Goal: Information Seeking & Learning: Learn about a topic

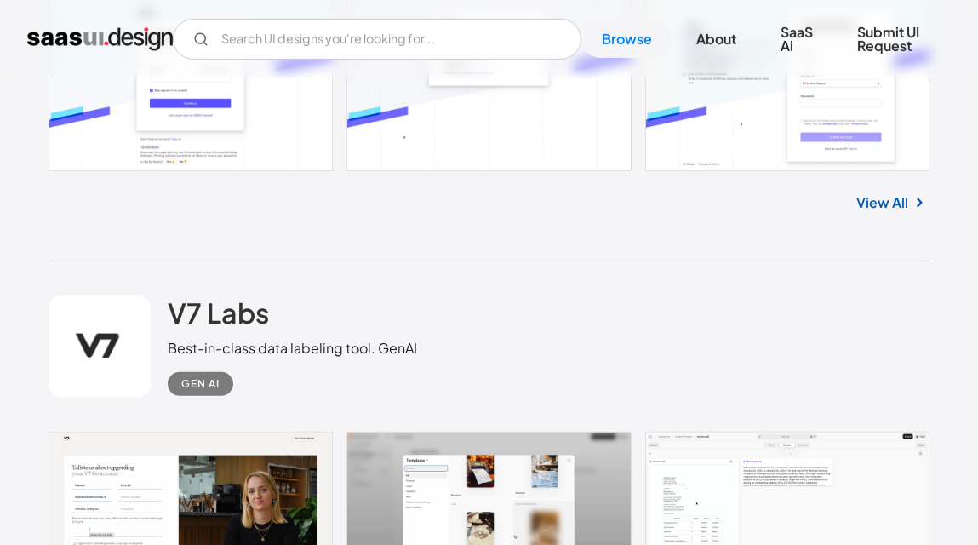
scroll to position [1702, 0]
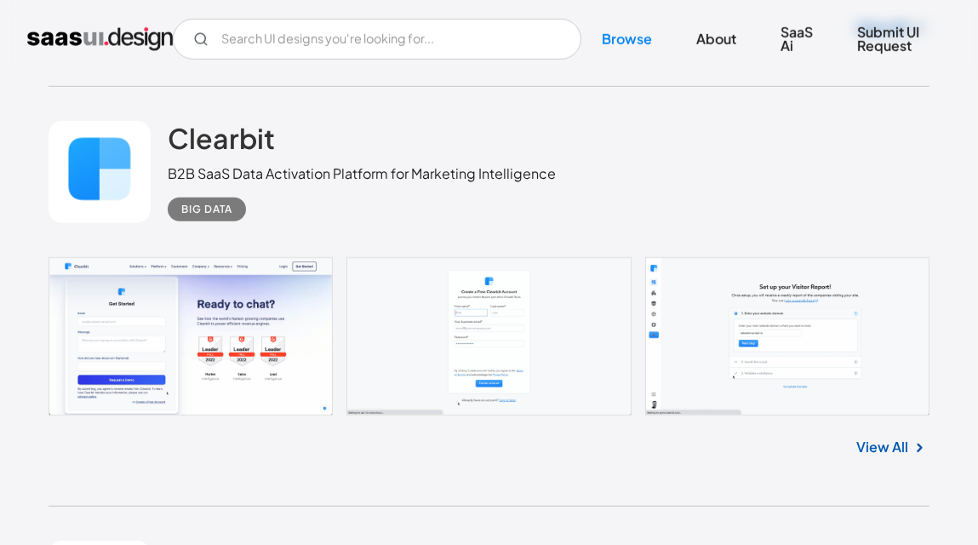
scroll to position [2638, 0]
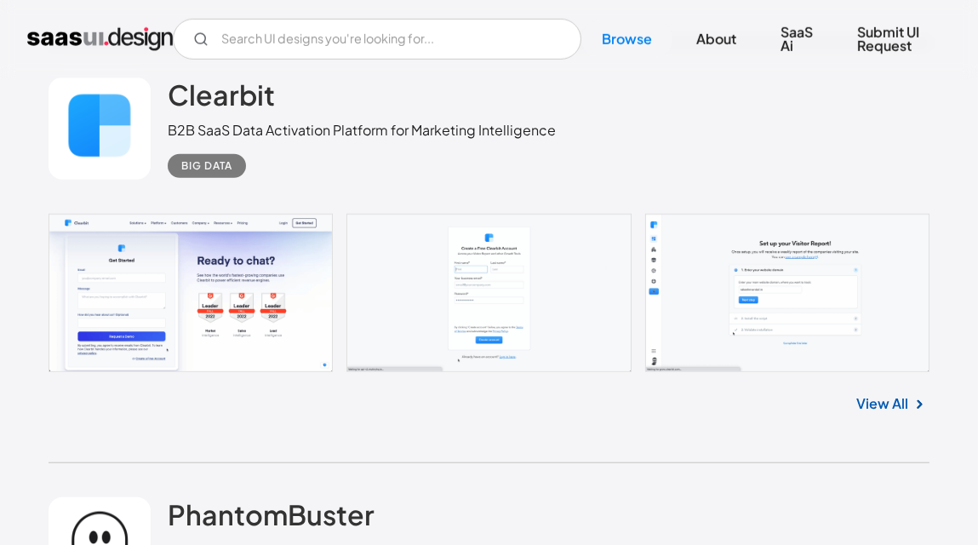
click at [684, 249] on link at bounding box center [489, 293] width 880 height 158
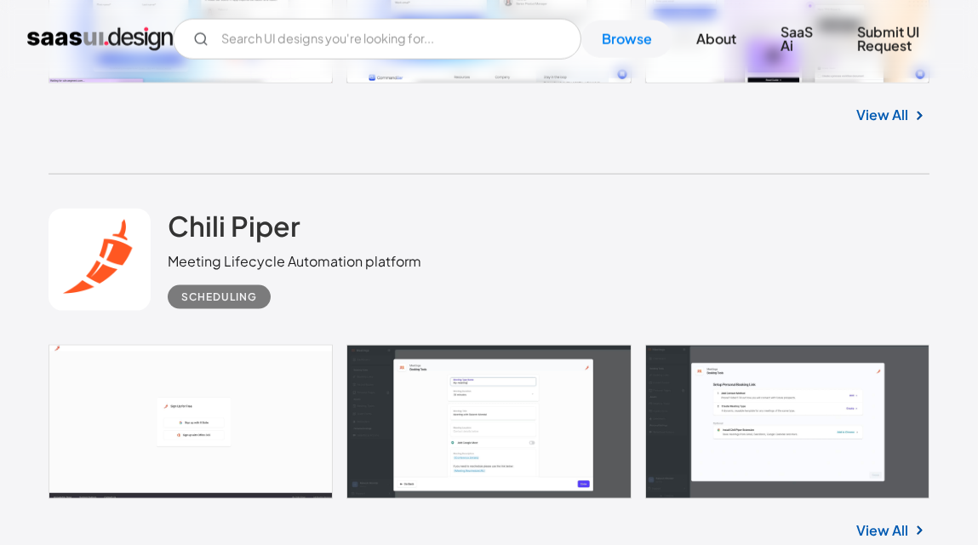
scroll to position [3649, 0]
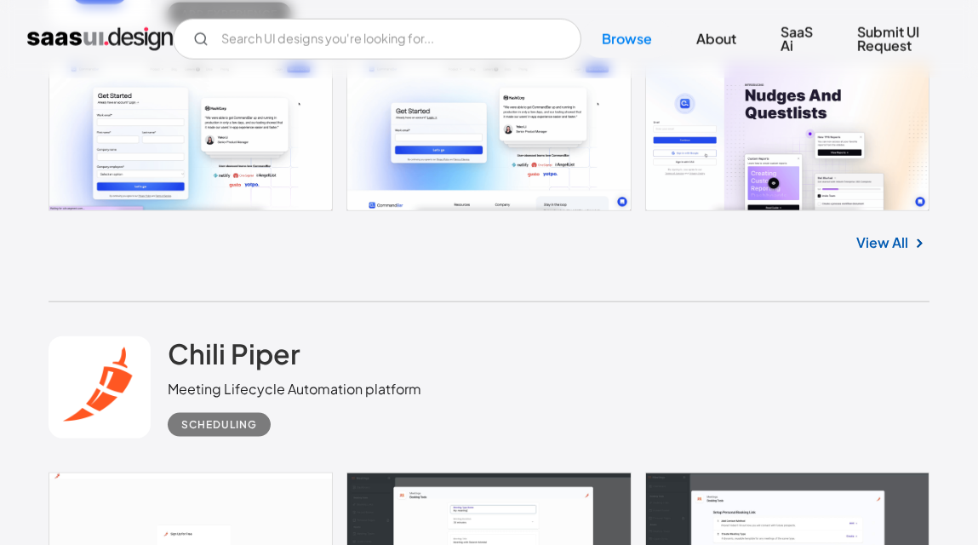
click at [203, 146] on link at bounding box center [489, 136] width 880 height 149
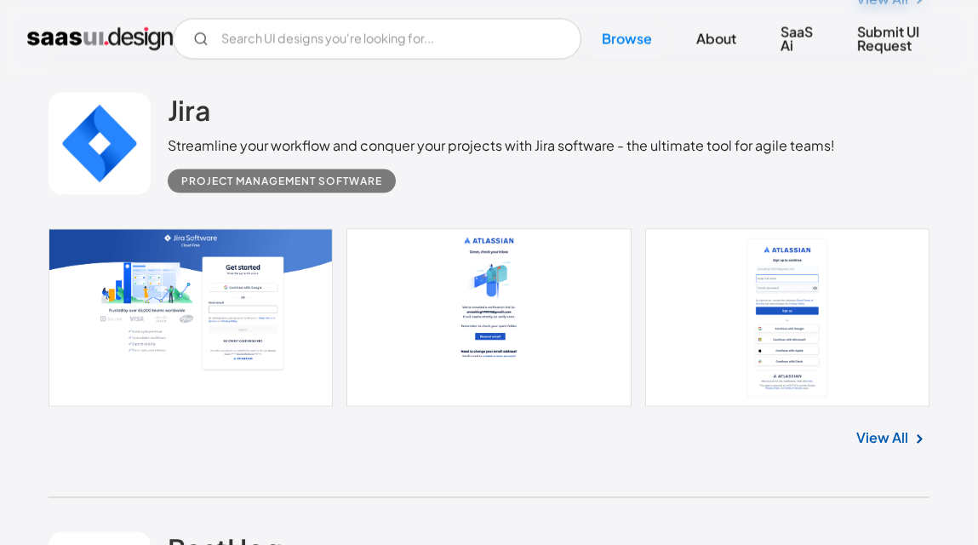
scroll to position [5165, 0]
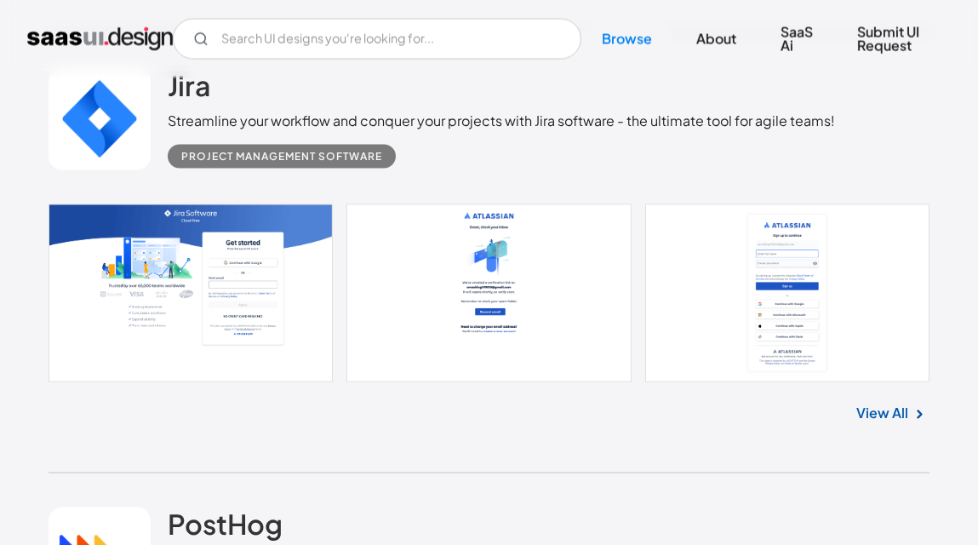
click at [295, 214] on link at bounding box center [489, 293] width 880 height 179
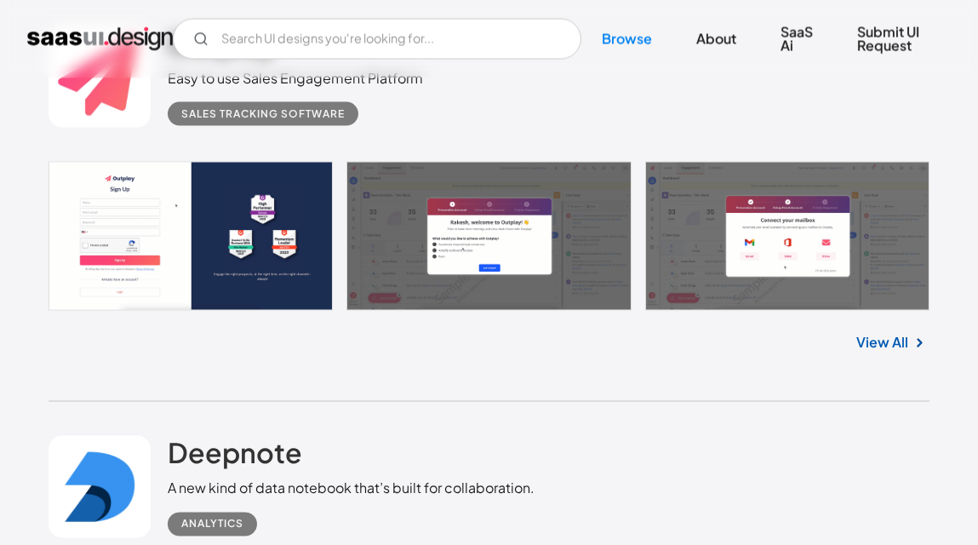
scroll to position [15613, 0]
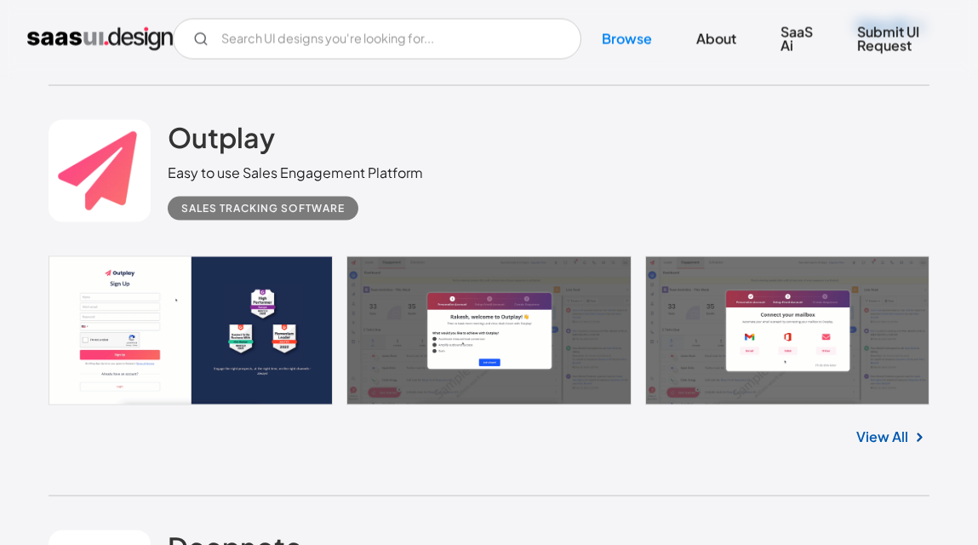
click at [568, 328] on link at bounding box center [489, 330] width 880 height 149
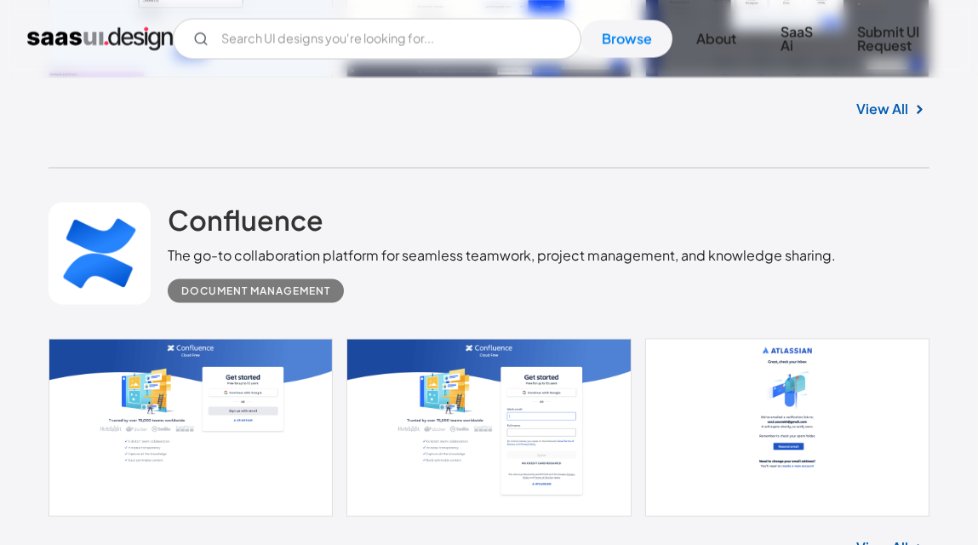
scroll to position [37076, 0]
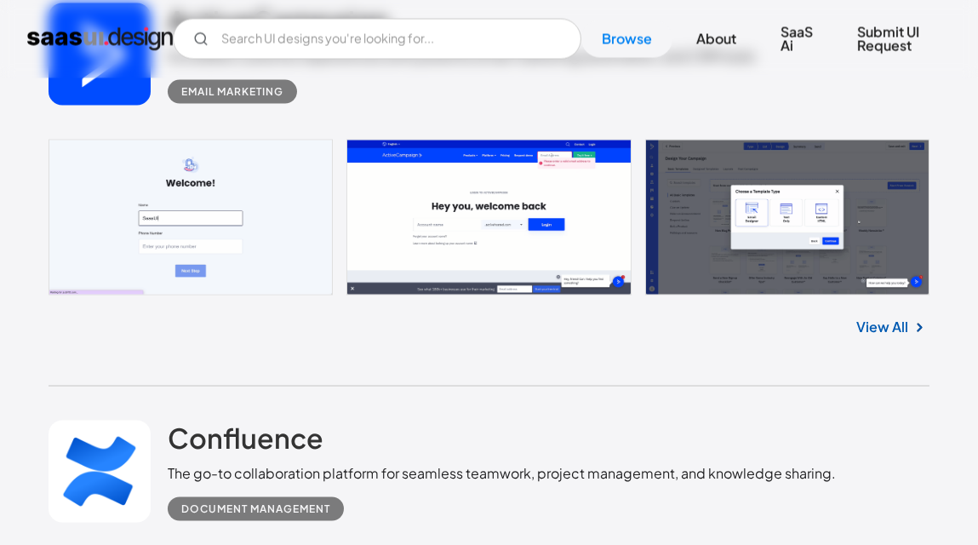
click at [684, 174] on link at bounding box center [489, 218] width 880 height 156
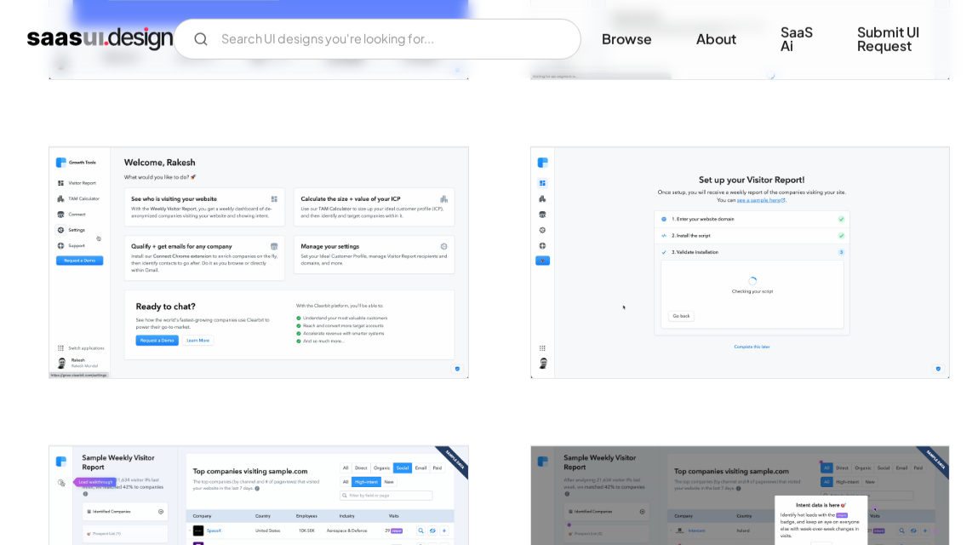
scroll to position [2336, 0]
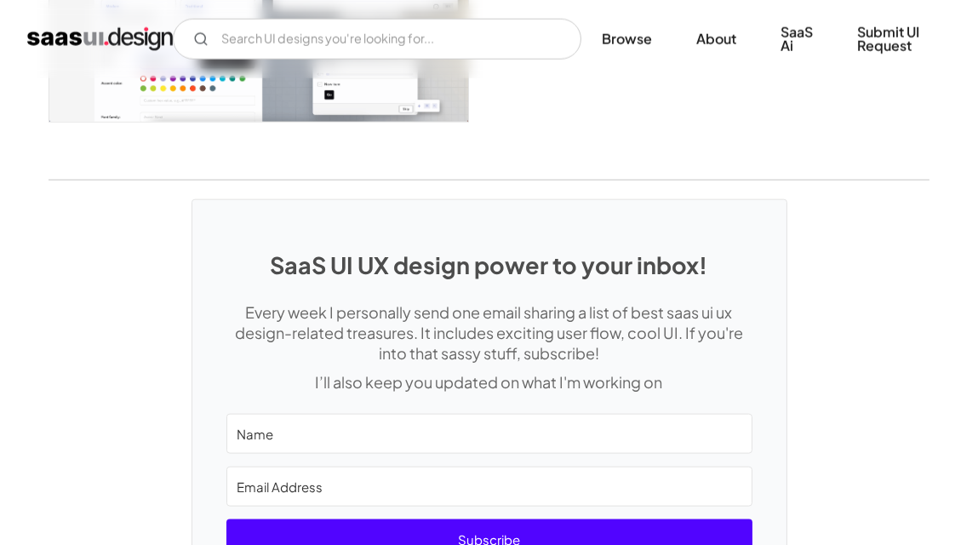
scroll to position [3830, 0]
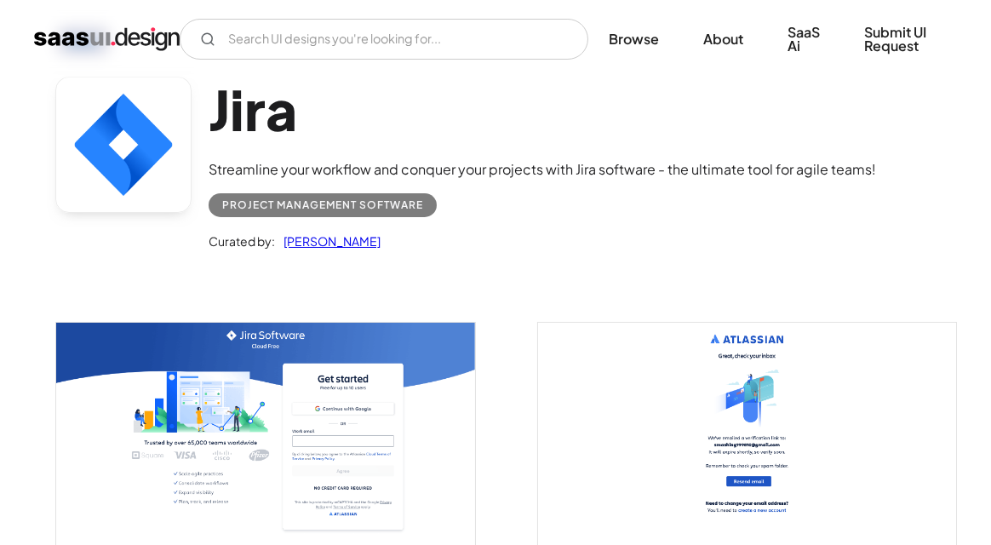
scroll to position [169, 0]
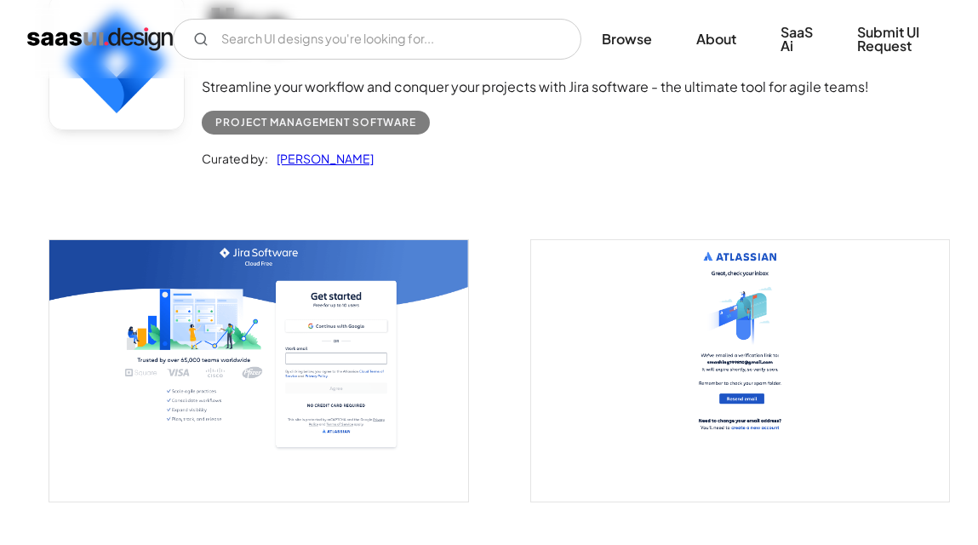
click at [323, 341] on img "open lightbox" at bounding box center [258, 370] width 418 height 261
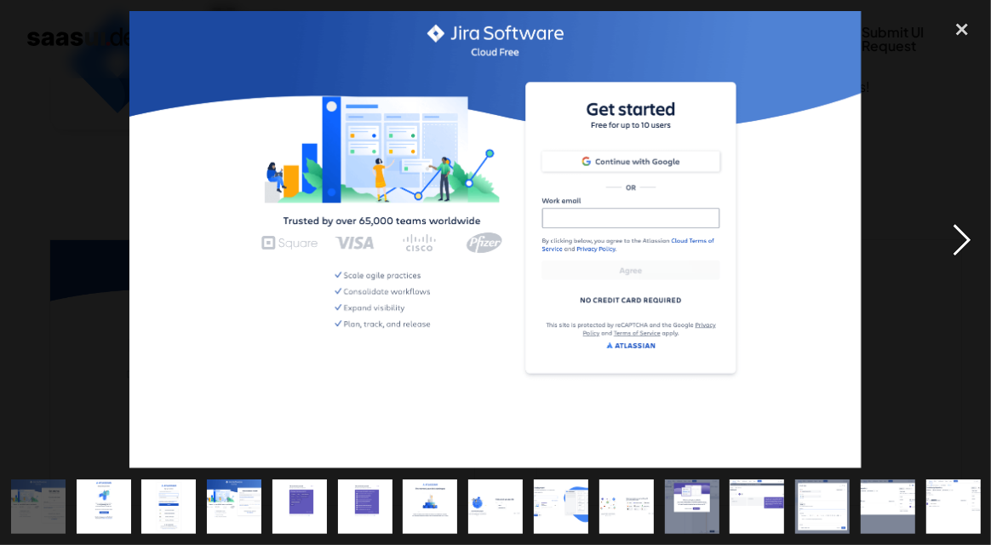
click at [954, 246] on div "next image" at bounding box center [962, 240] width 58 height 458
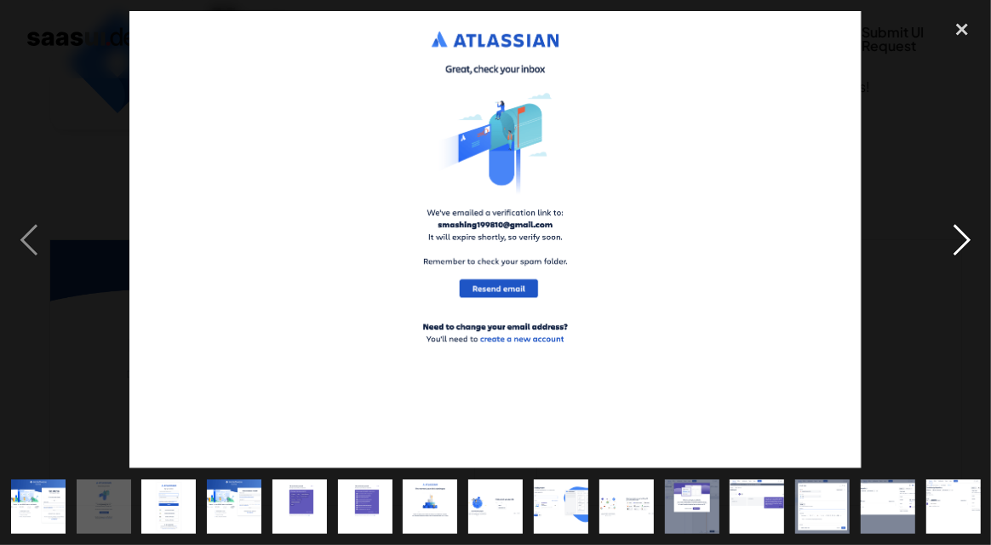
click at [950, 243] on div "next image" at bounding box center [962, 240] width 58 height 458
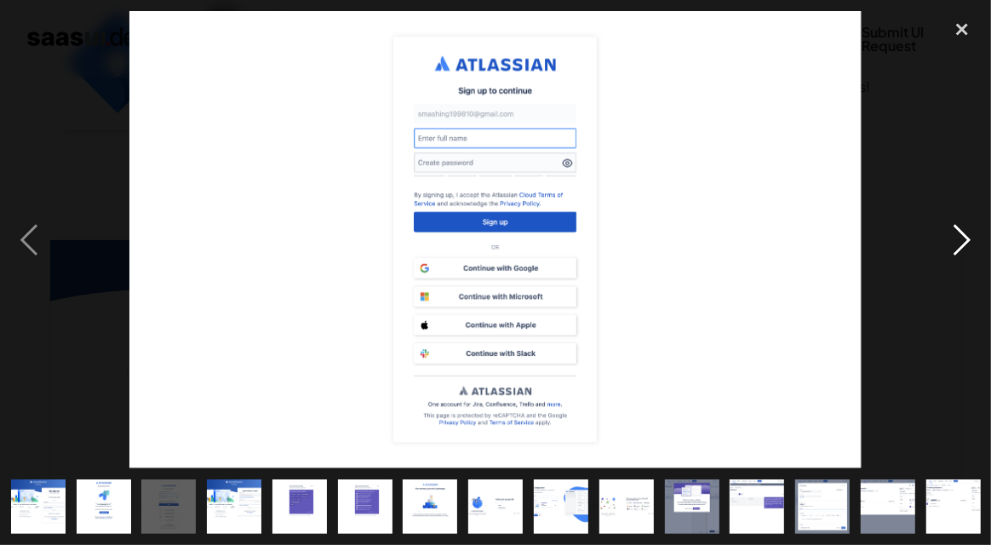
click at [950, 243] on div "next image" at bounding box center [962, 240] width 58 height 458
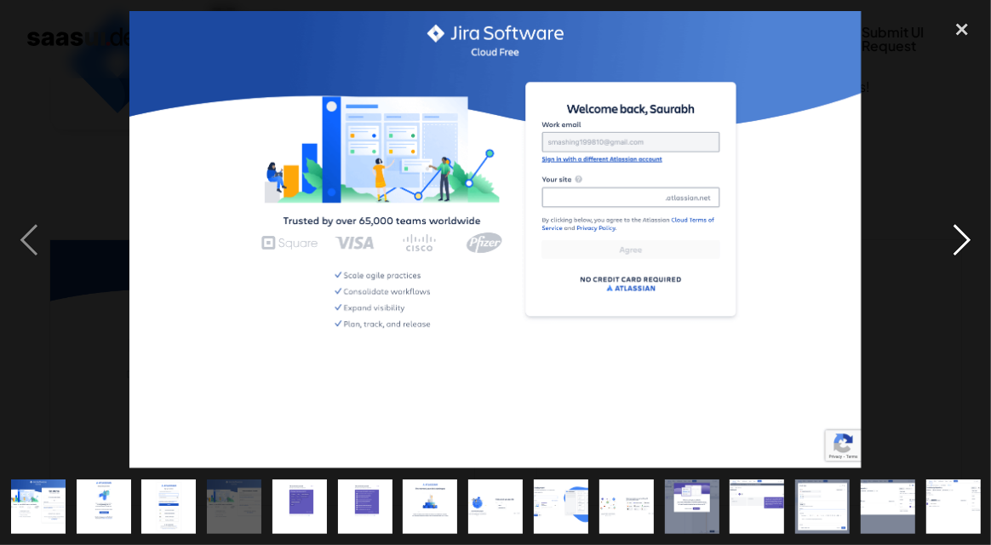
click at [950, 243] on div "next image" at bounding box center [962, 240] width 58 height 458
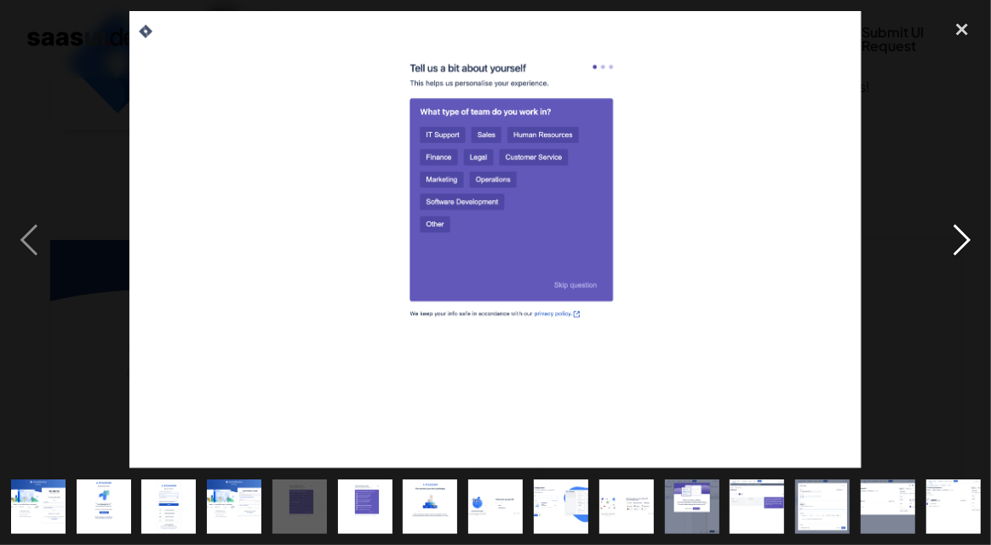
click at [950, 243] on div "next image" at bounding box center [962, 240] width 58 height 458
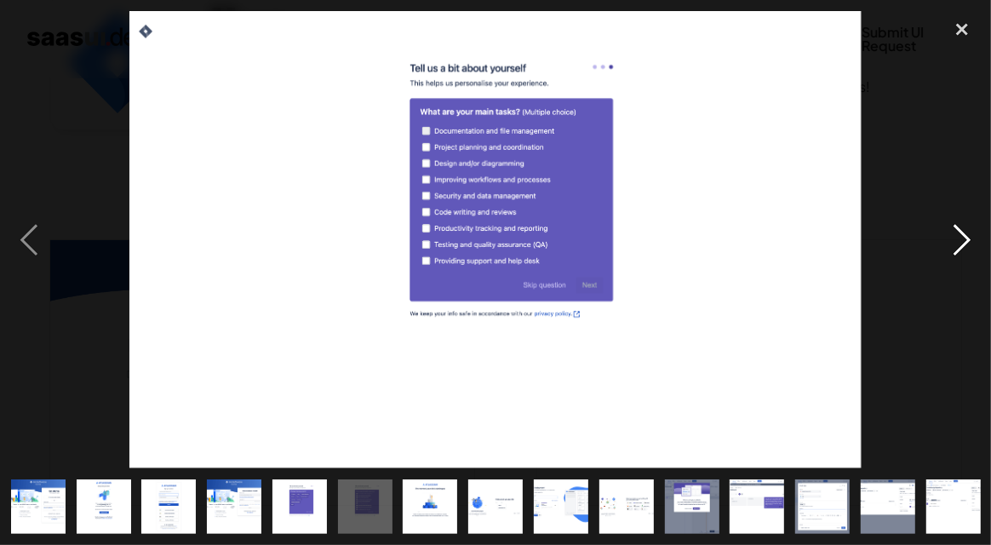
click at [950, 243] on div "next image" at bounding box center [962, 240] width 58 height 458
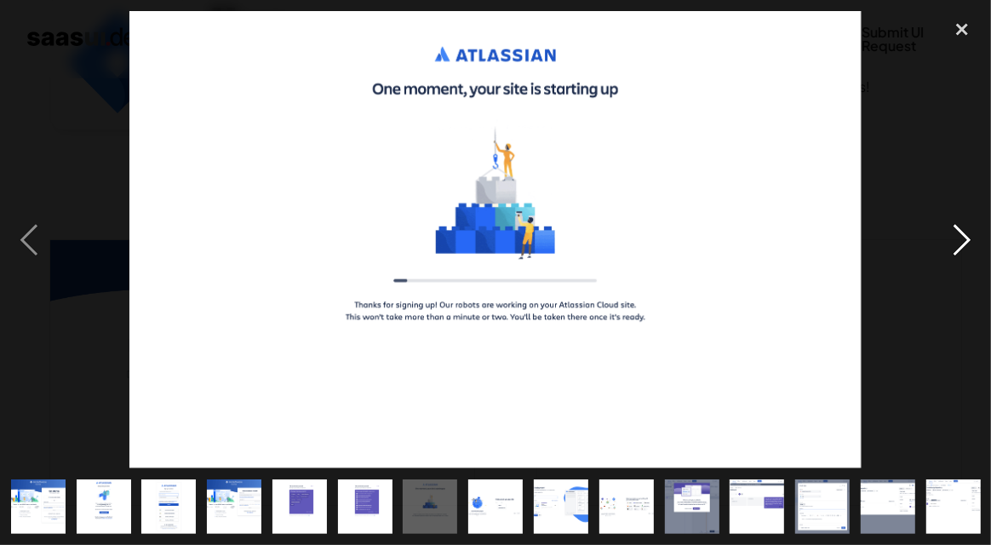
click at [950, 243] on div "next image" at bounding box center [962, 240] width 58 height 458
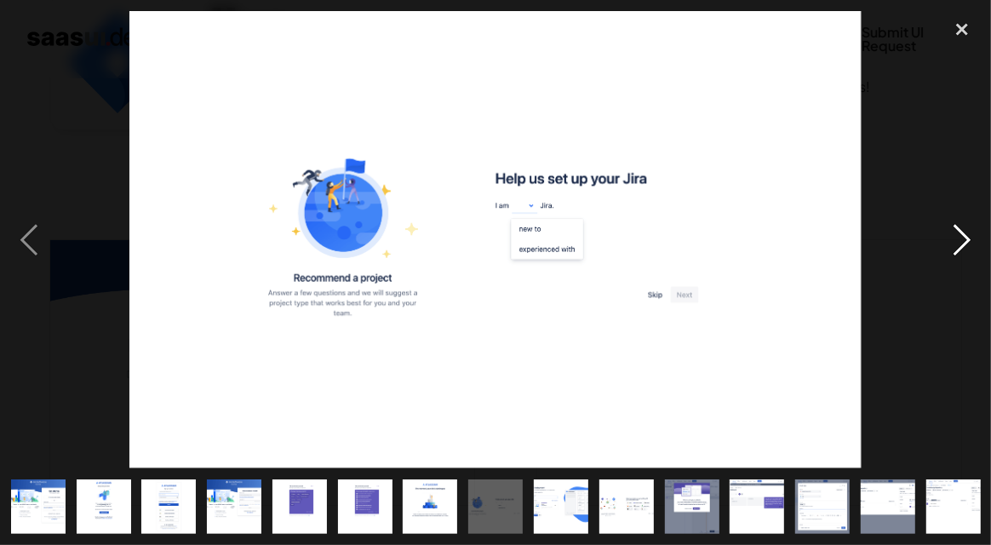
click at [949, 243] on div "next image" at bounding box center [962, 240] width 58 height 458
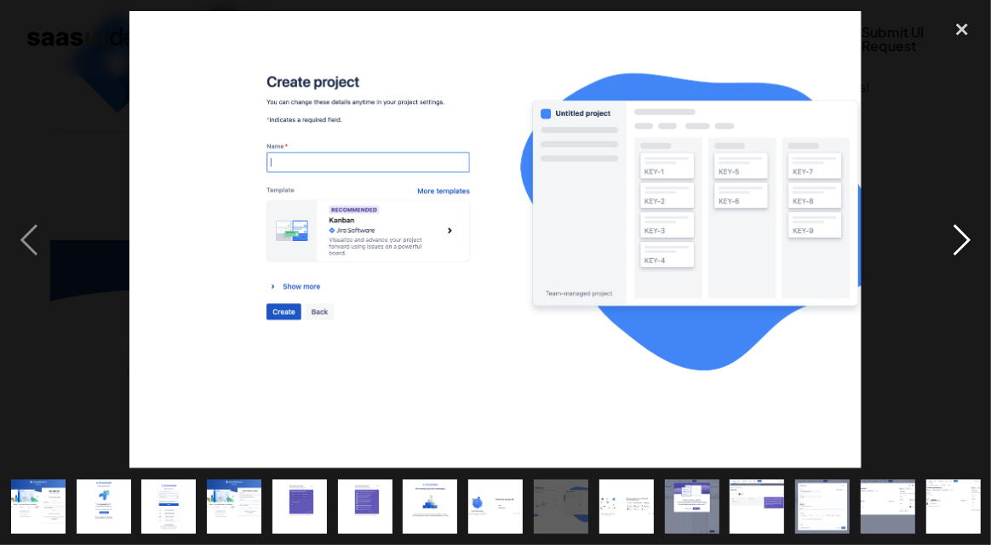
click at [949, 243] on div "next image" at bounding box center [962, 240] width 58 height 458
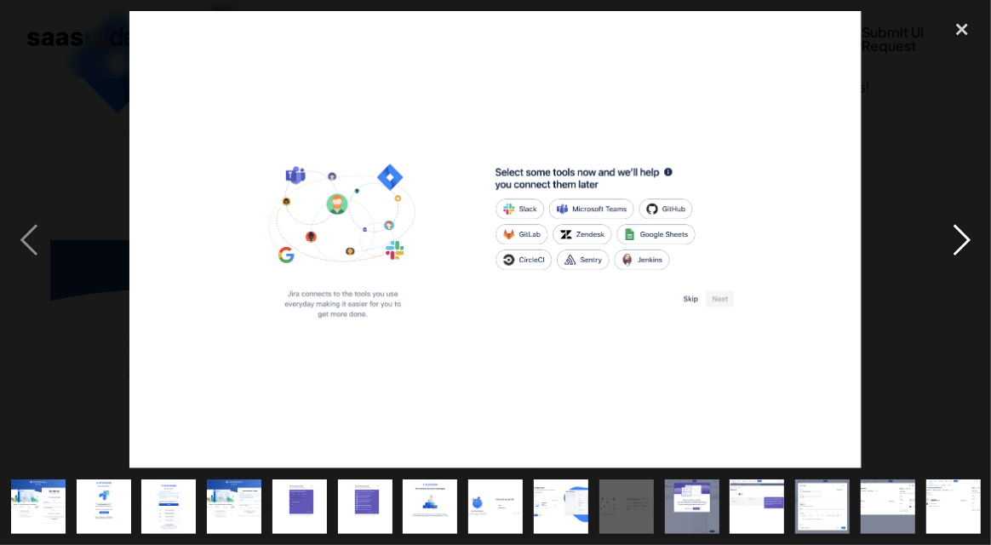
click at [949, 243] on div "next image" at bounding box center [962, 240] width 58 height 458
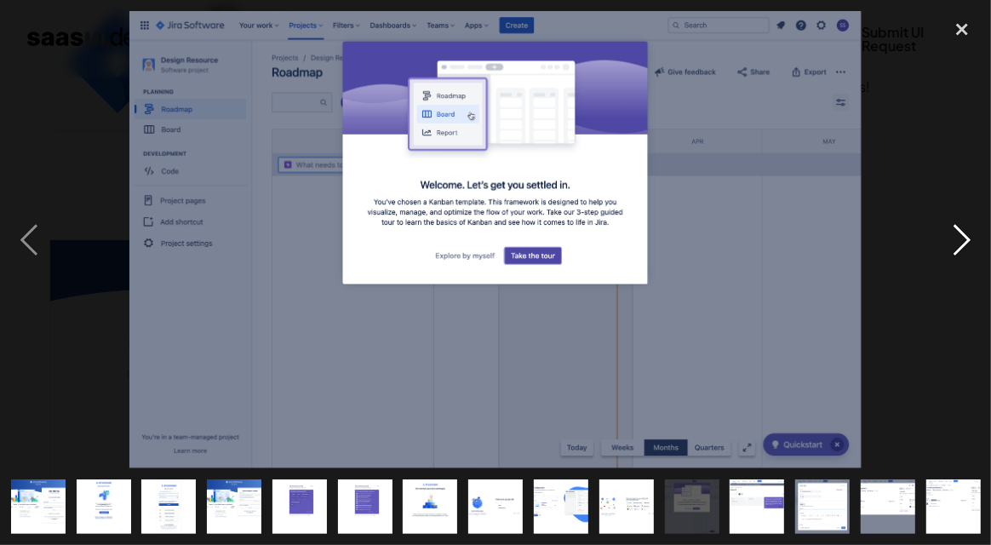
click at [945, 240] on div "next image" at bounding box center [962, 240] width 58 height 458
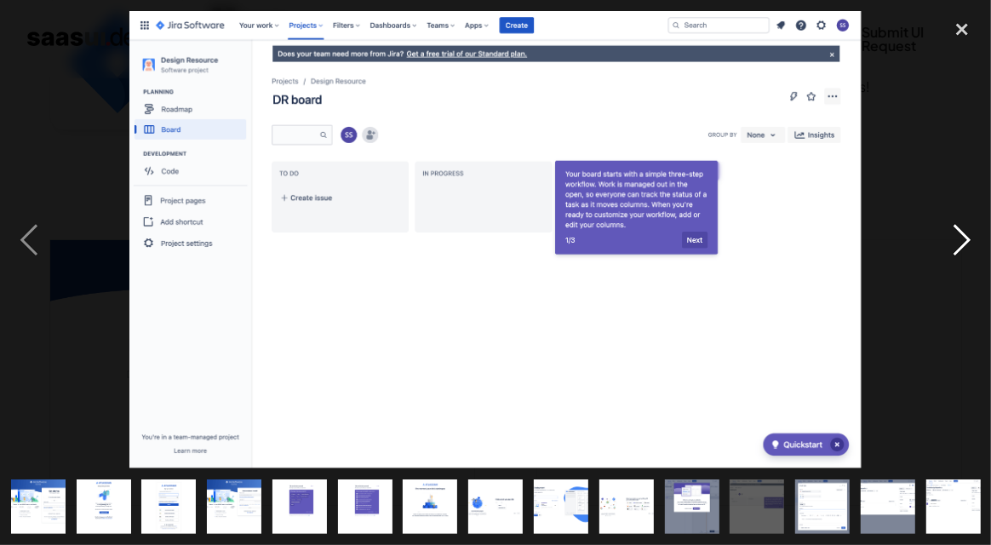
click at [945, 239] on div "next image" at bounding box center [962, 240] width 58 height 458
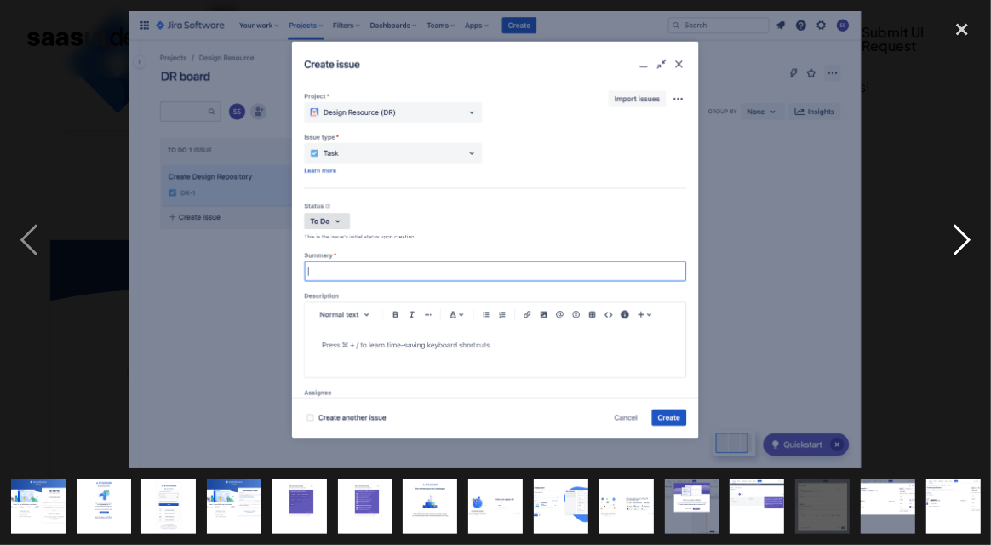
click at [945, 239] on div "next image" at bounding box center [962, 240] width 58 height 458
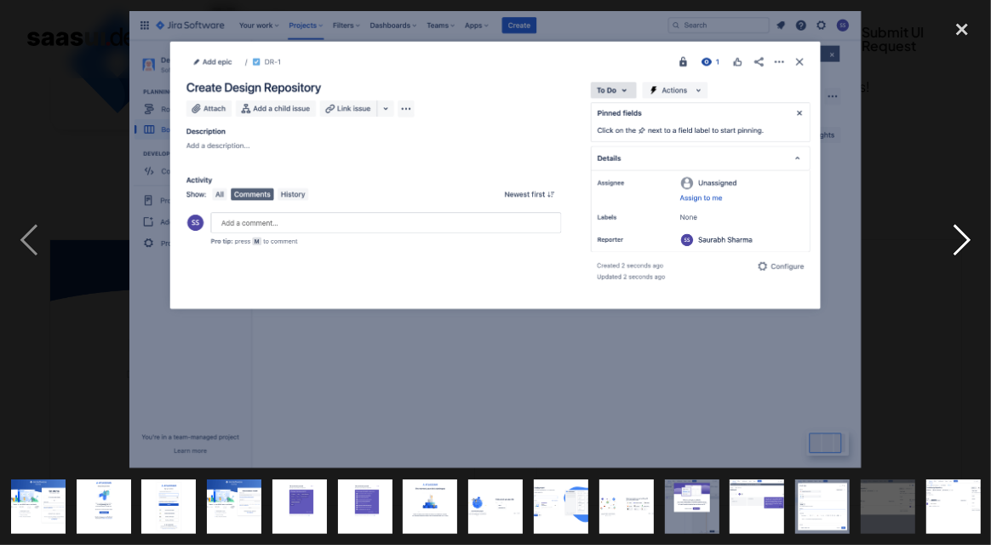
click at [944, 238] on div "next image" at bounding box center [962, 240] width 58 height 458
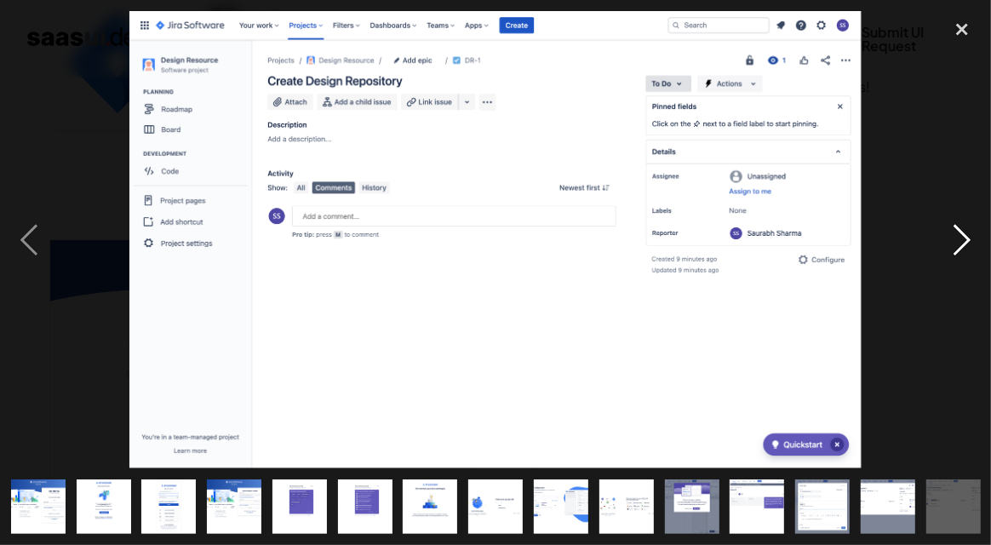
click at [961, 250] on div "next image" at bounding box center [962, 240] width 58 height 458
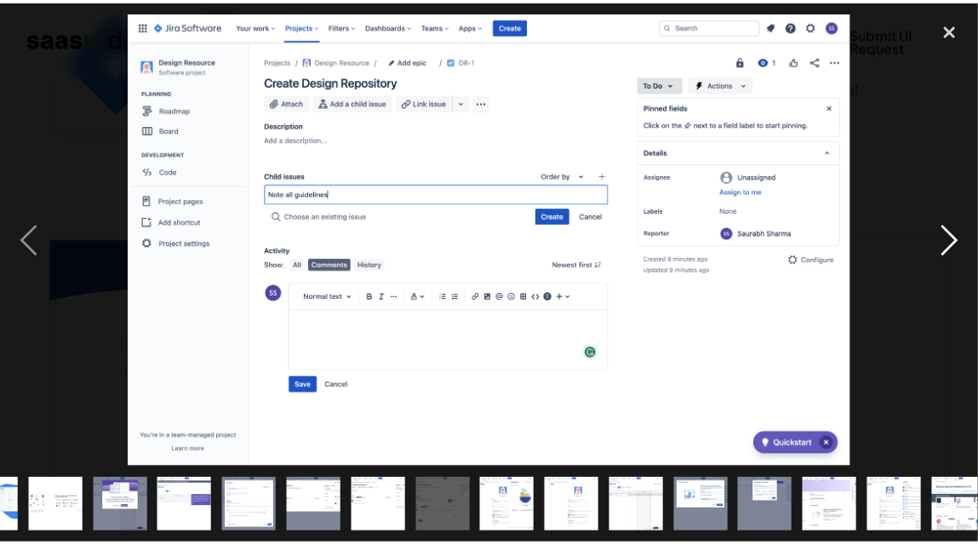
scroll to position [0, 588]
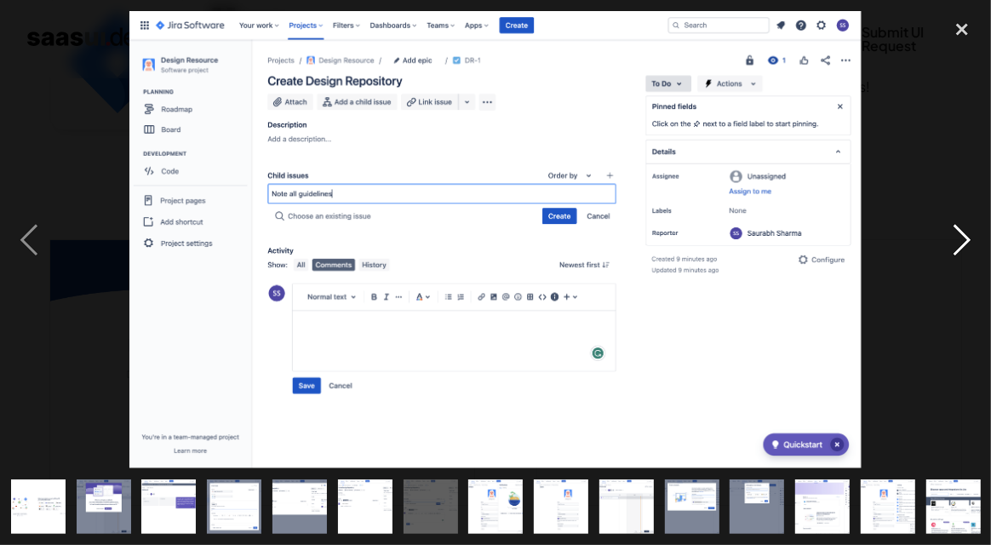
click at [959, 247] on div "next image" at bounding box center [962, 240] width 58 height 458
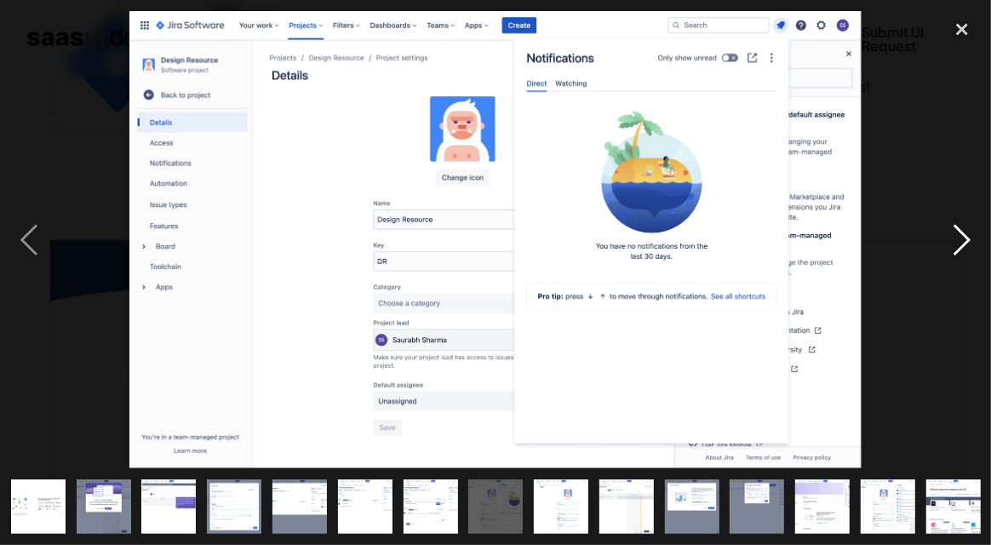
click at [959, 247] on div "next image" at bounding box center [962, 240] width 58 height 458
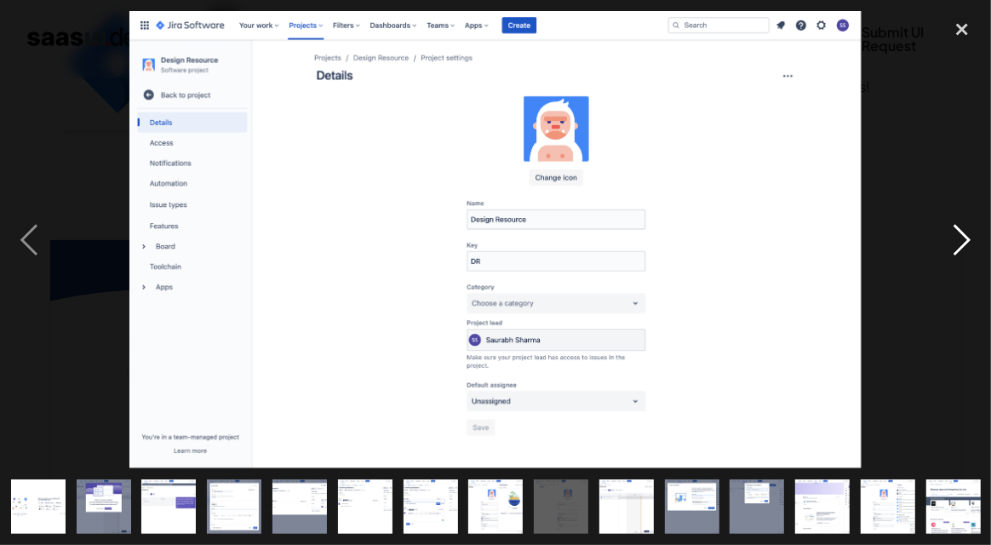
click at [959, 247] on div "next image" at bounding box center [962, 240] width 58 height 458
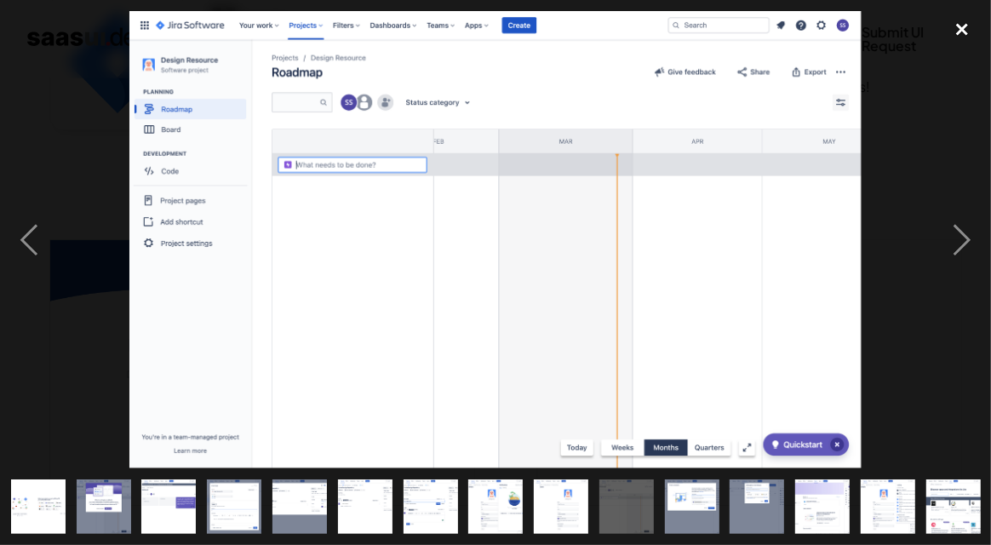
click at [966, 35] on div "close lightbox" at bounding box center [962, 29] width 58 height 37
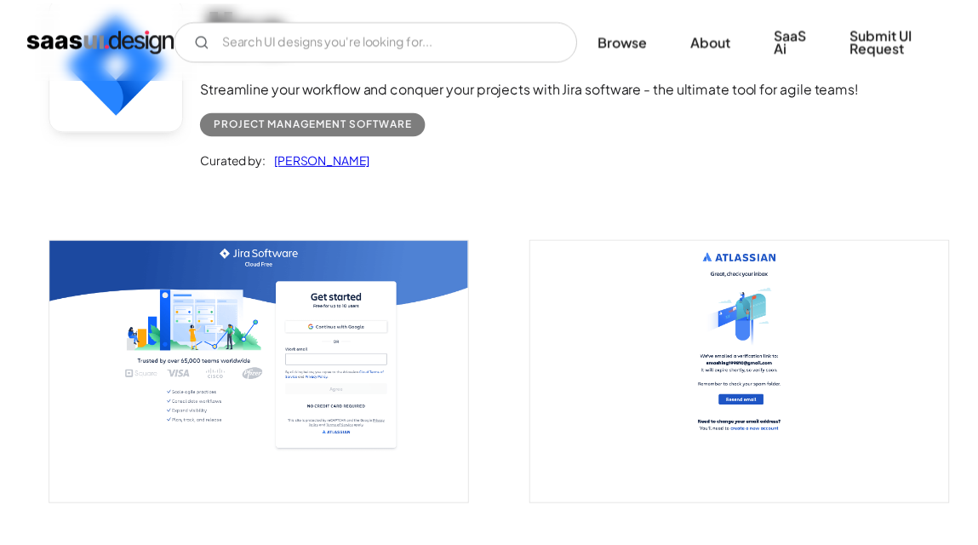
scroll to position [0, 0]
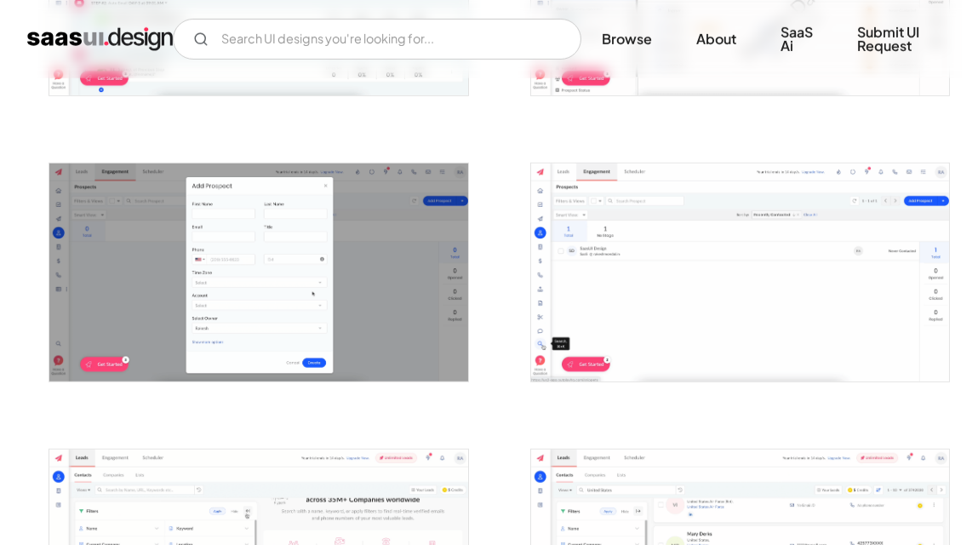
scroll to position [1702, 0]
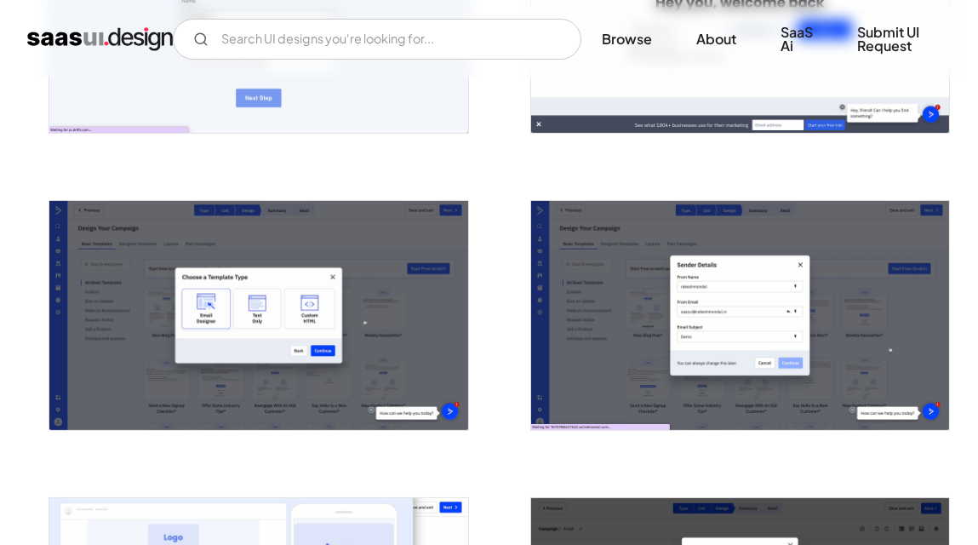
scroll to position [510, 0]
